Goal: Obtain resource: Obtain resource

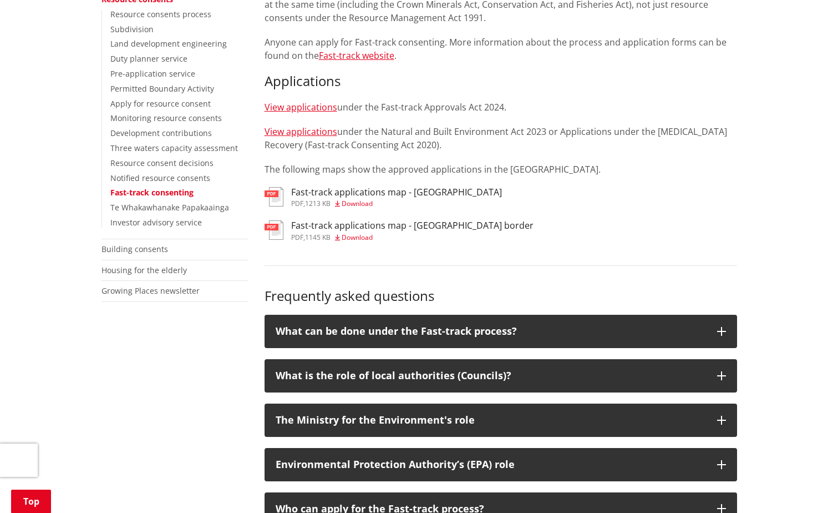
scroll to position [333, 0]
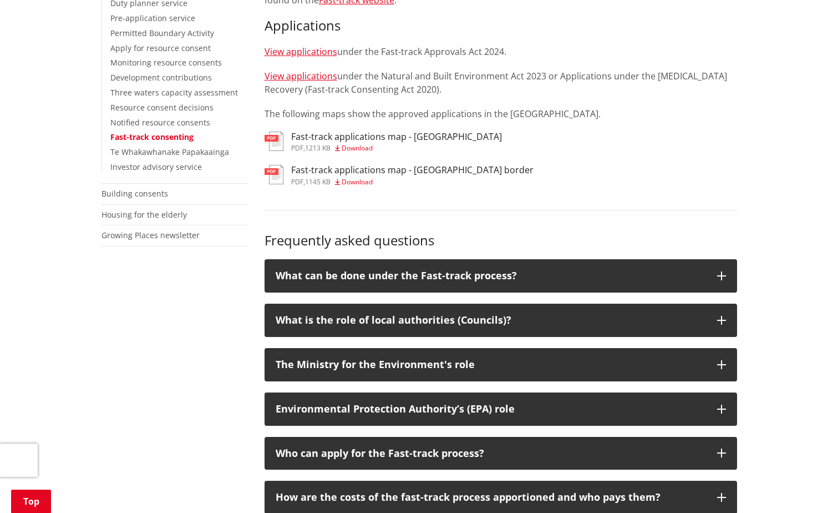
click at [339, 135] on h3 "Fast-track applications map - [GEOGRAPHIC_DATA]" at bounding box center [396, 137] width 211 height 11
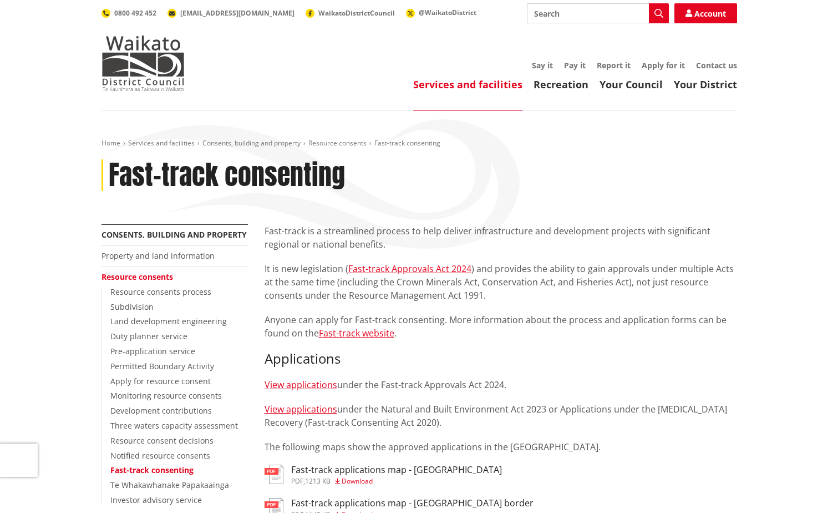
scroll to position [333, 0]
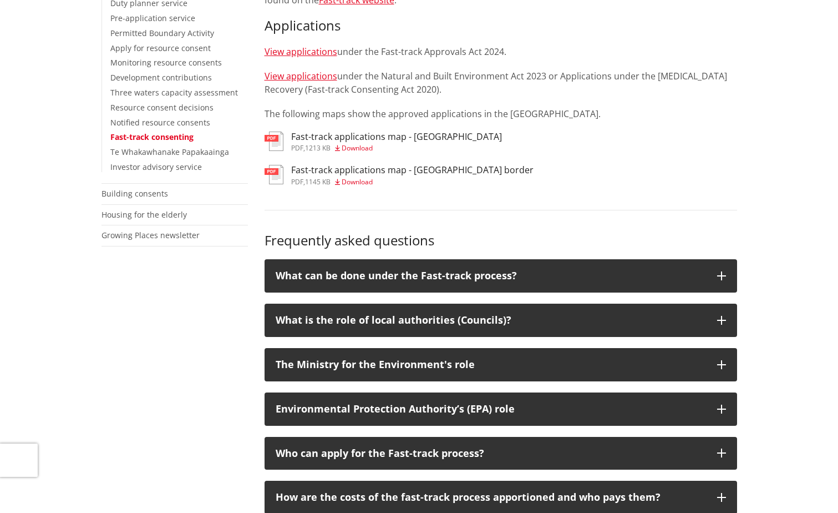
click at [417, 166] on h3 "Fast-track applications map - [GEOGRAPHIC_DATA] border" at bounding box center [412, 170] width 243 height 11
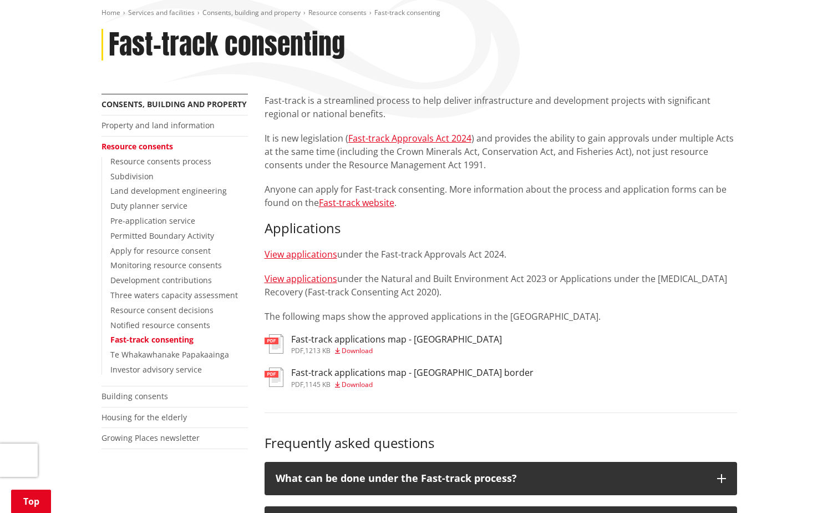
scroll to position [111, 0]
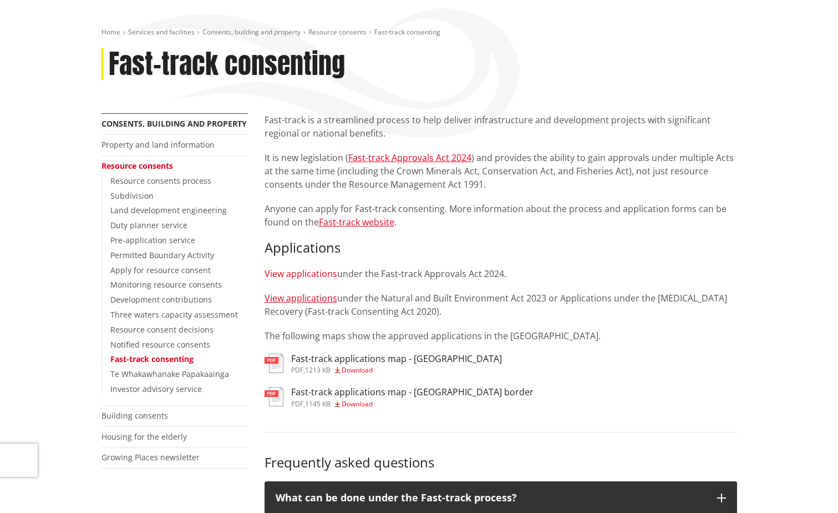
click at [321, 273] on link "View applications" at bounding box center [301, 273] width 73 height 12
click at [508, 114] on p "Fast-track is a streamlined process to help deliver infrastructure and developm…" at bounding box center [501, 126] width 473 height 27
